Goal: Check status: Check status

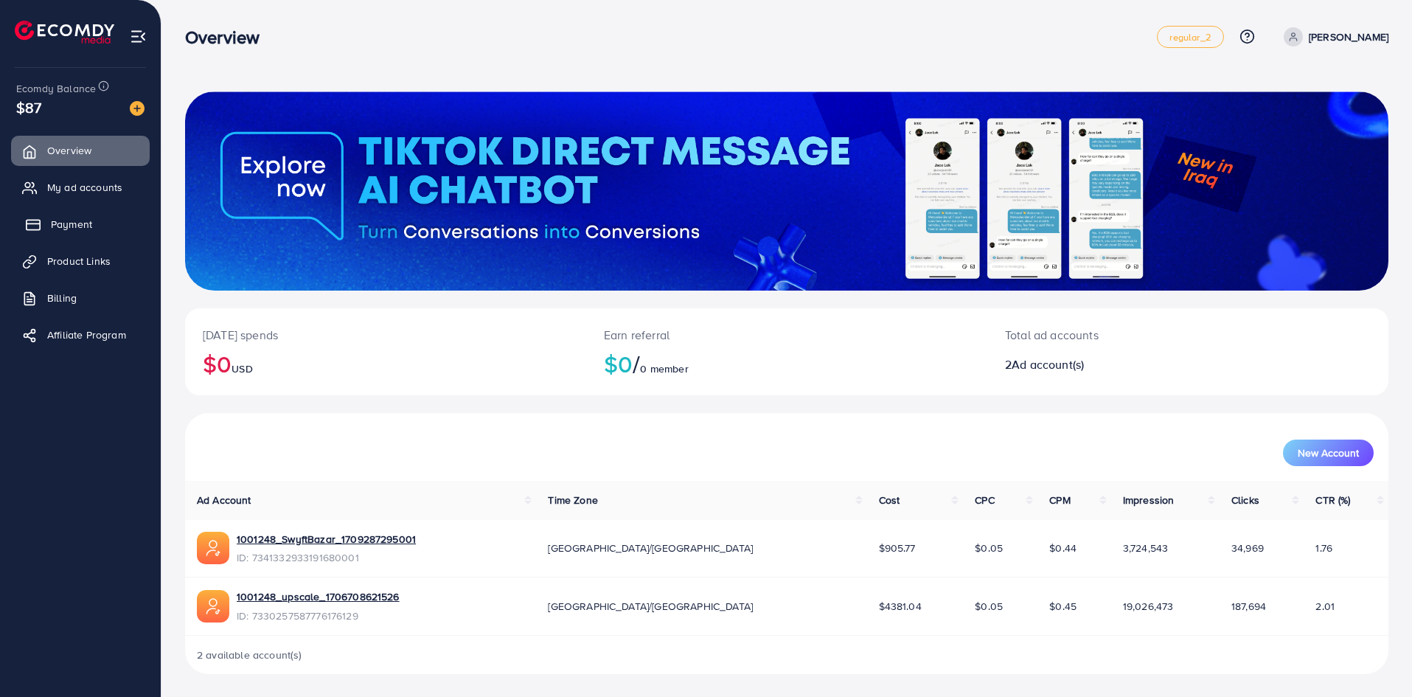
click at [60, 231] on span "Payment" at bounding box center [71, 224] width 41 height 15
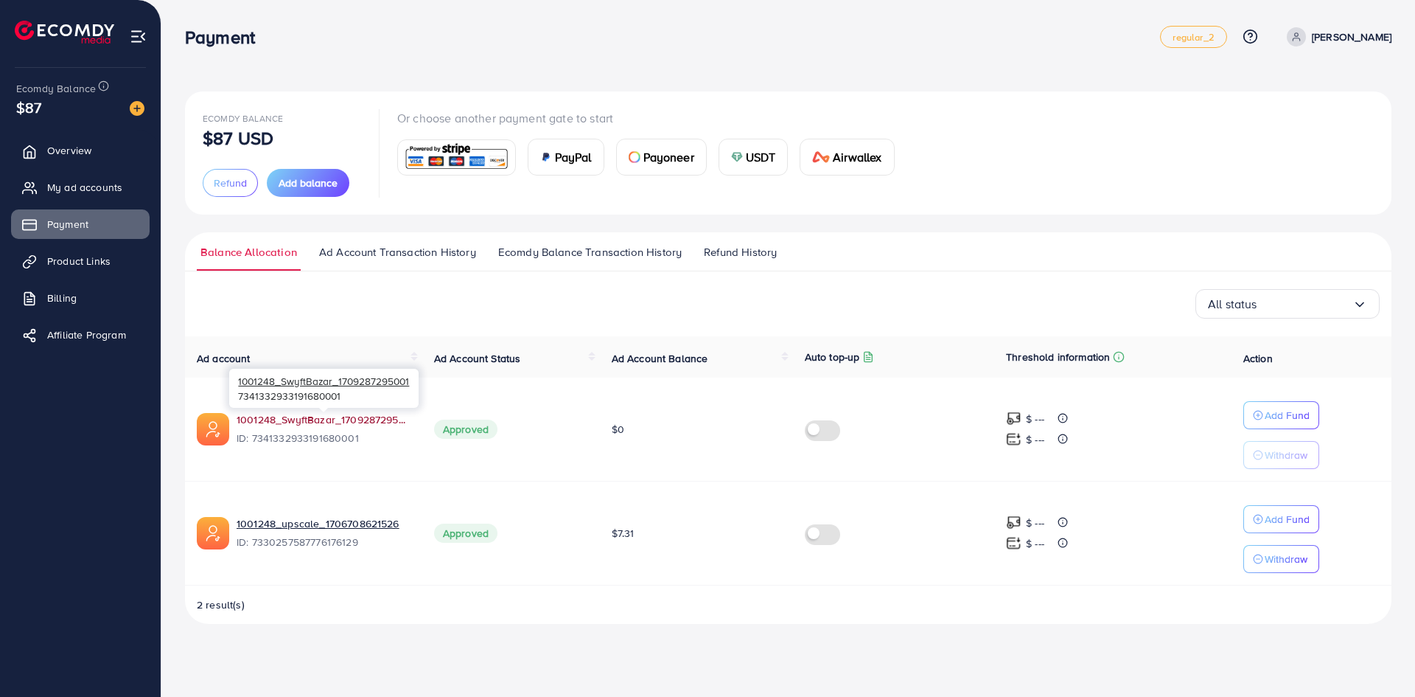
click at [304, 424] on link "1001248_SwyftBazar_1709287295001" at bounding box center [324, 419] width 174 height 15
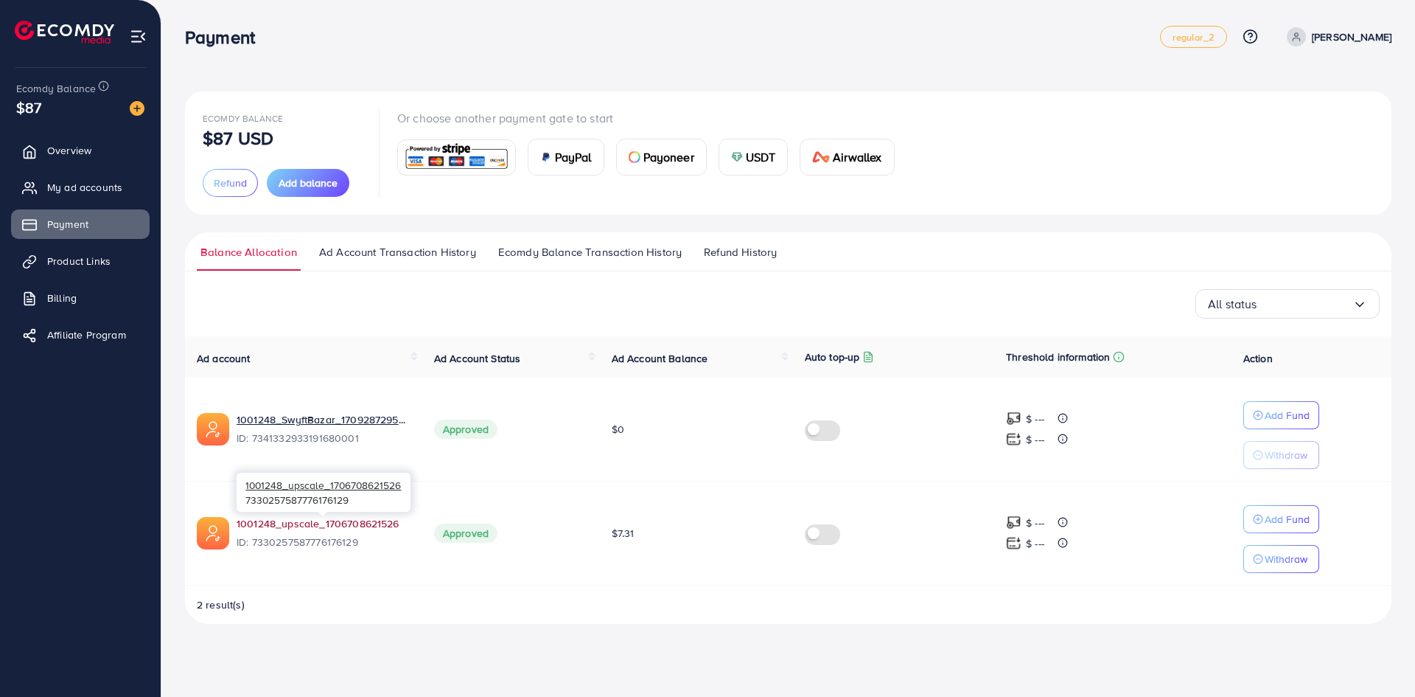
click at [302, 521] on link "1001248_upscale_1706708621526" at bounding box center [324, 523] width 174 height 15
click at [61, 153] on span "Overview" at bounding box center [73, 150] width 44 height 15
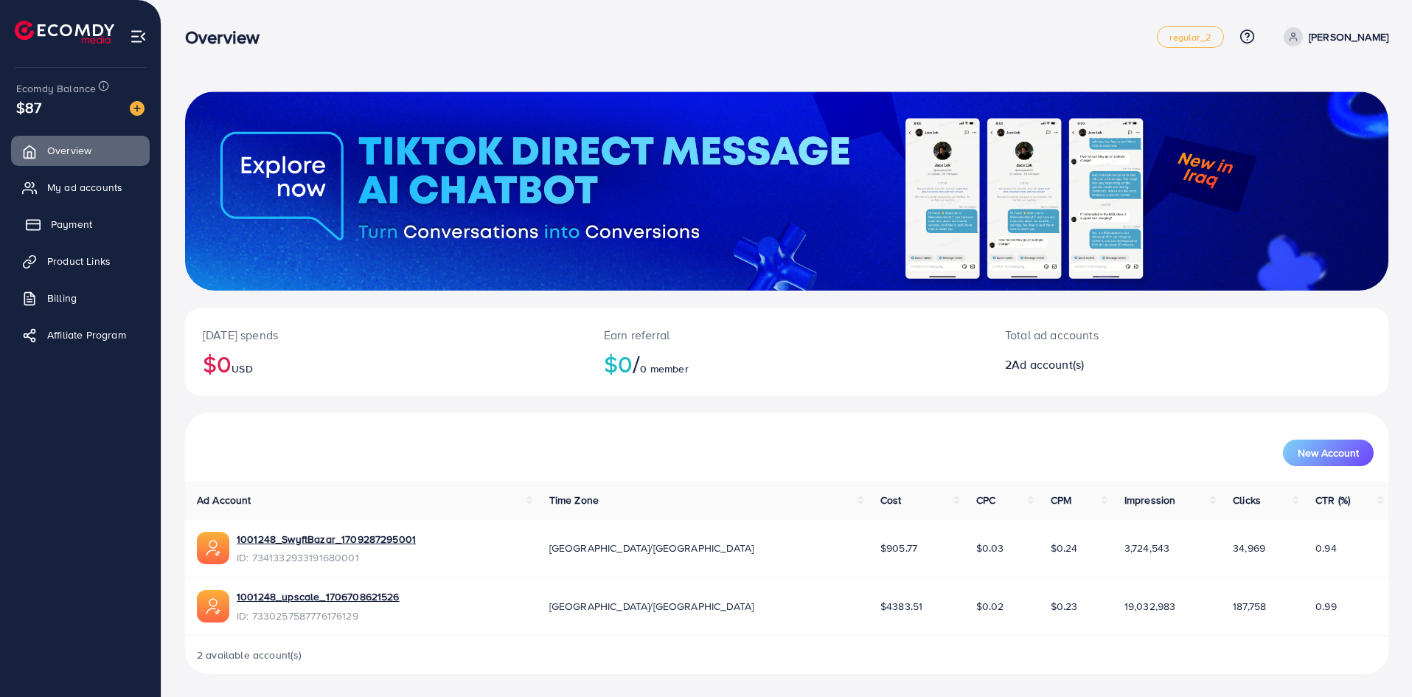
click at [82, 218] on span "Payment" at bounding box center [71, 224] width 41 height 15
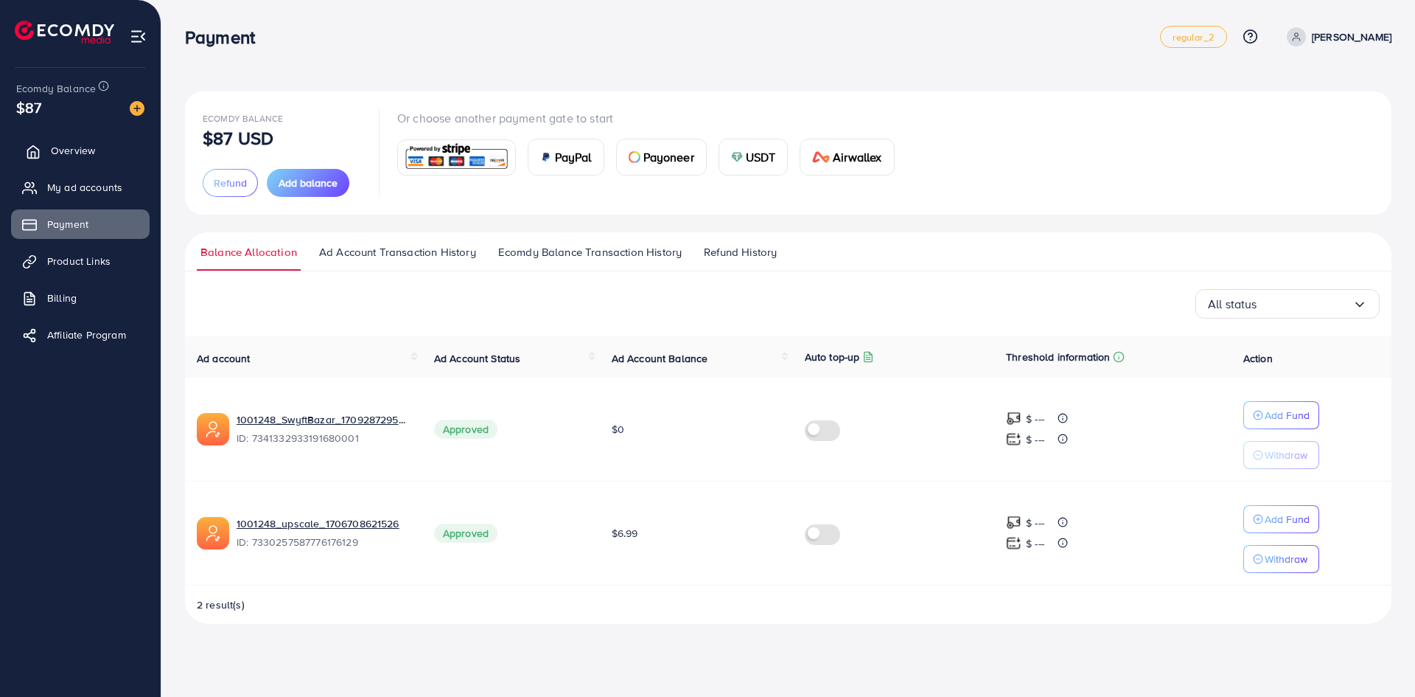
click at [74, 149] on span "Overview" at bounding box center [73, 150] width 44 height 15
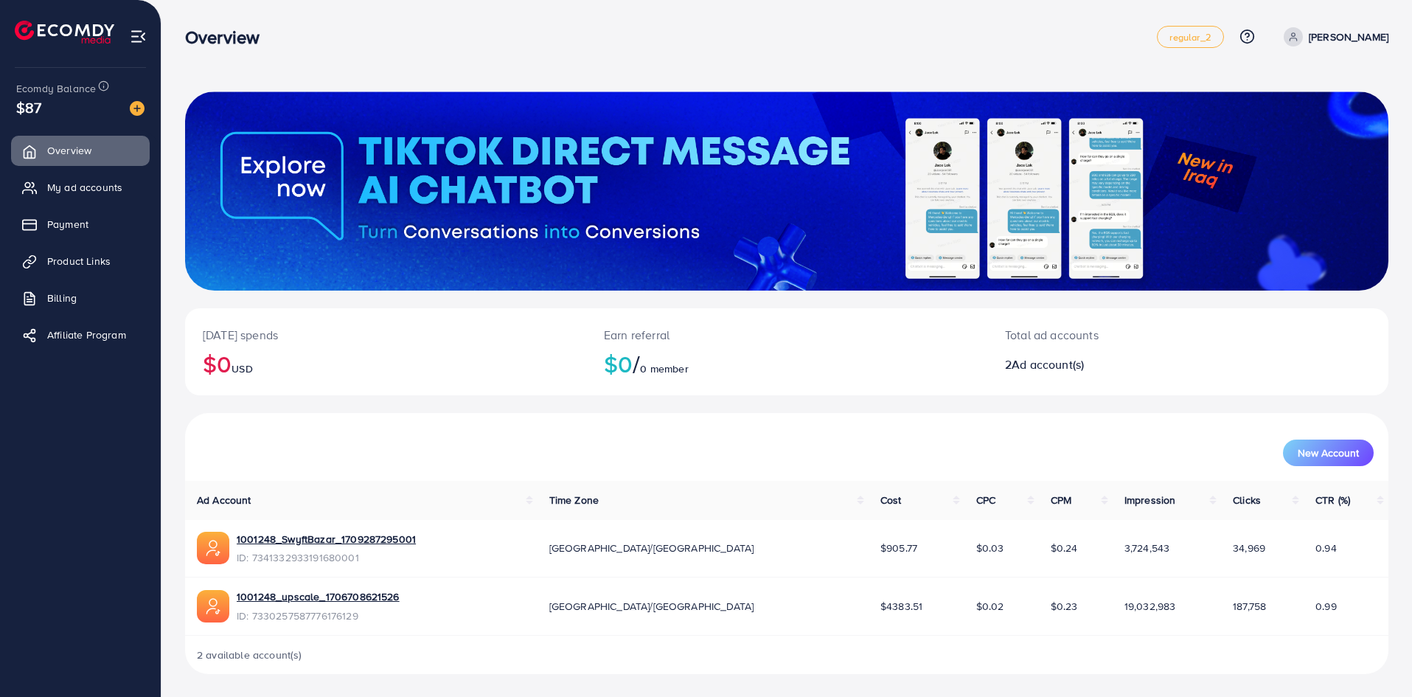
scroll to position [1, 0]
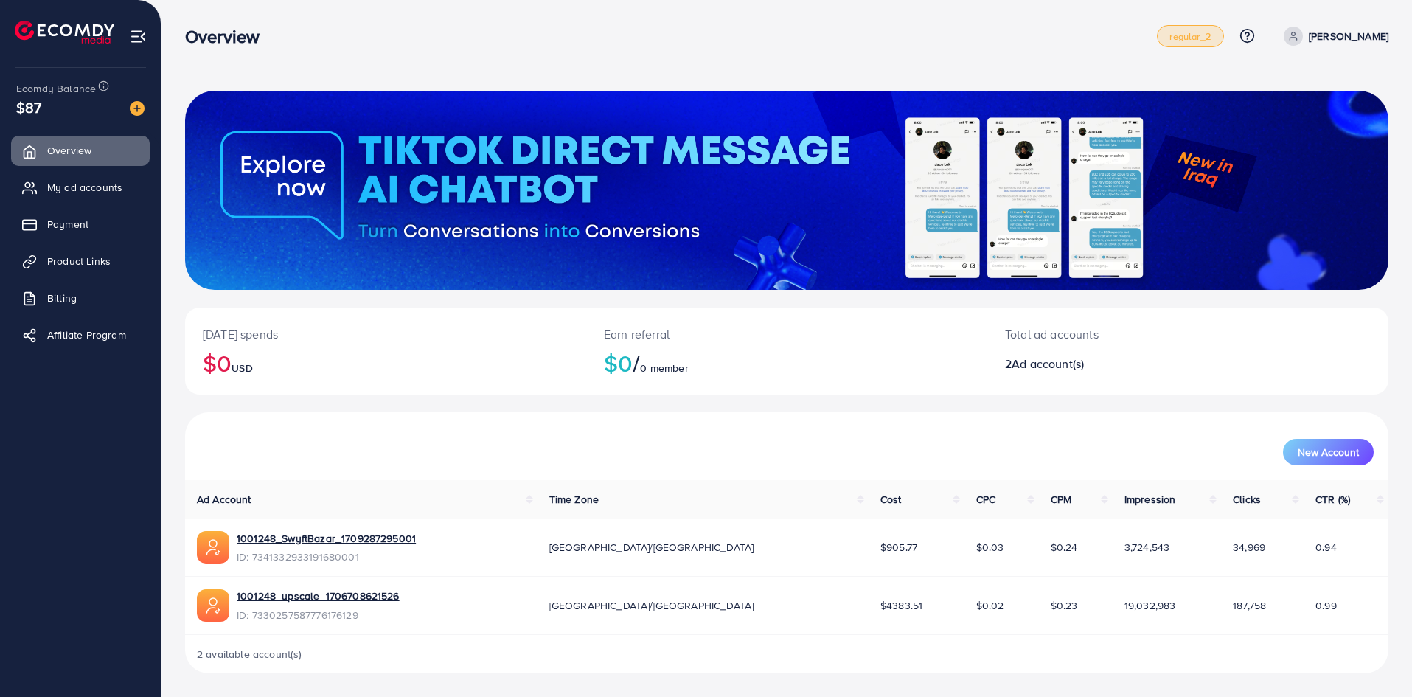
click at [1187, 32] on span "regular_2" at bounding box center [1189, 37] width 41 height 10
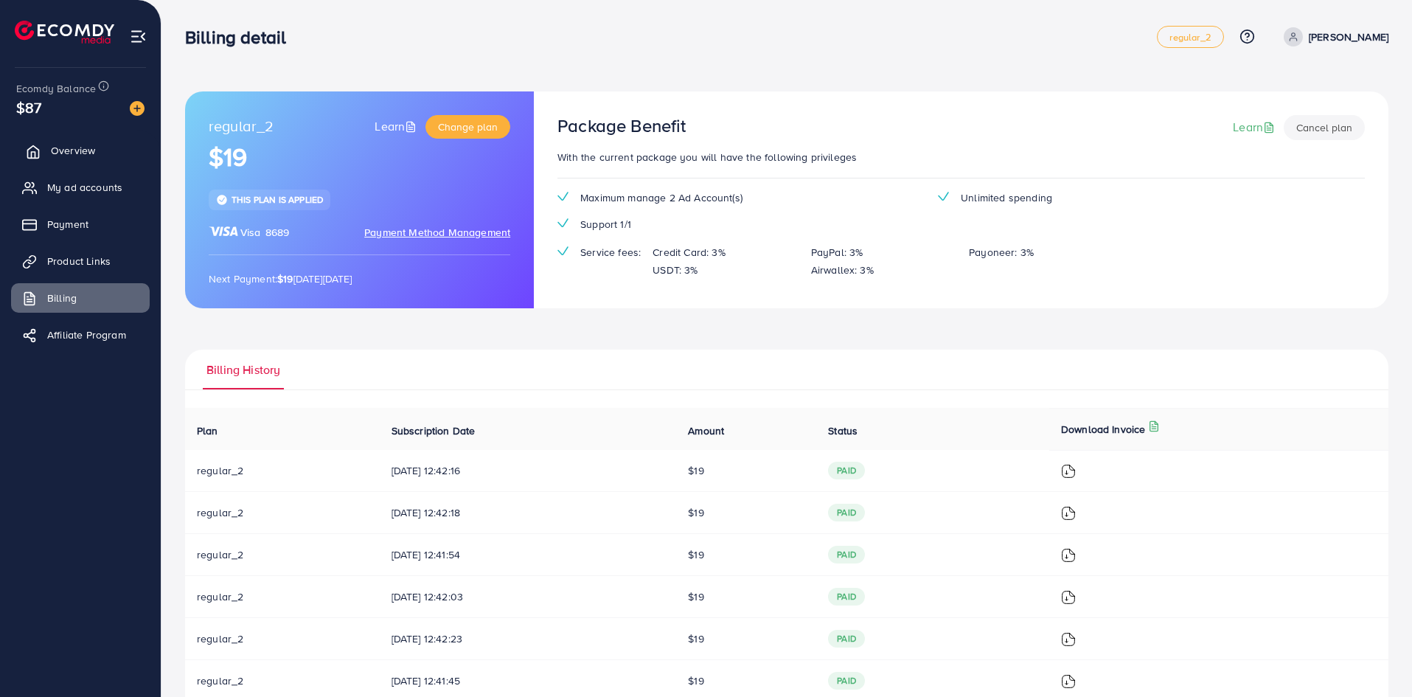
click at [43, 144] on link "Overview" at bounding box center [80, 150] width 139 height 29
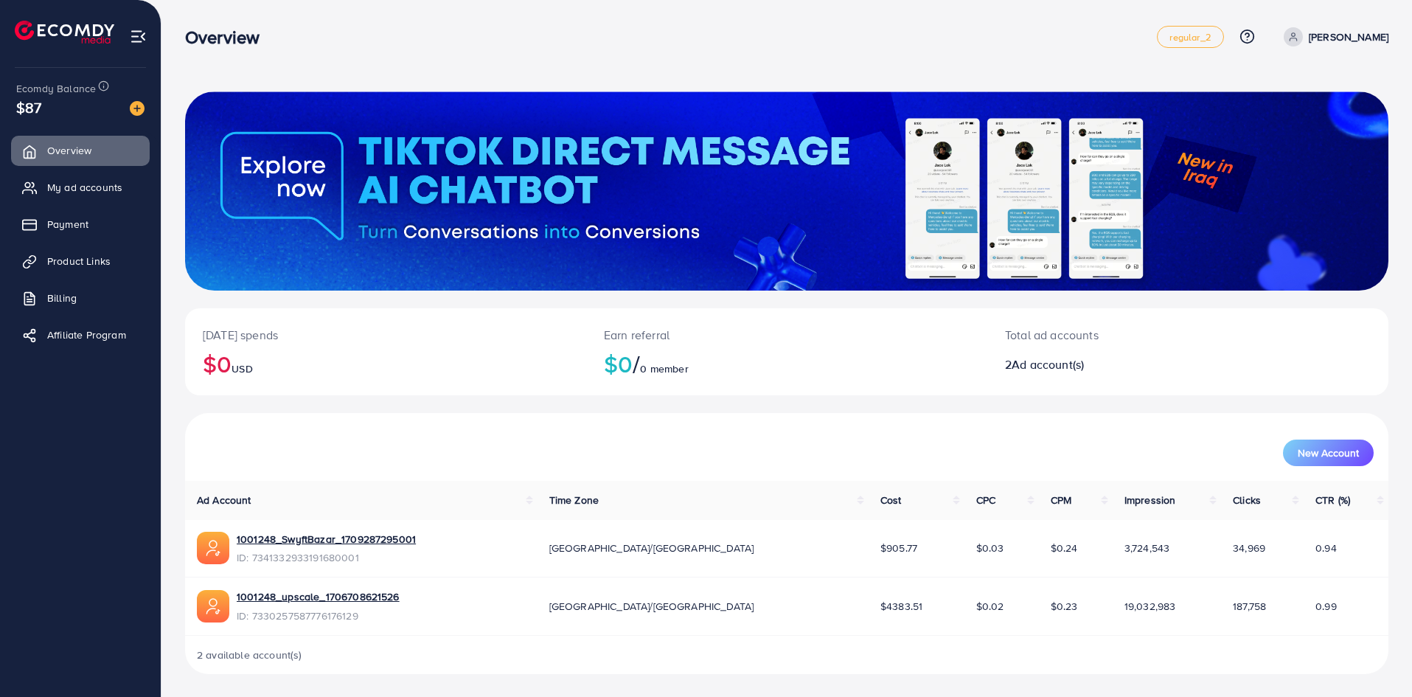
scroll to position [1, 0]
